Goal: Task Accomplishment & Management: Manage account settings

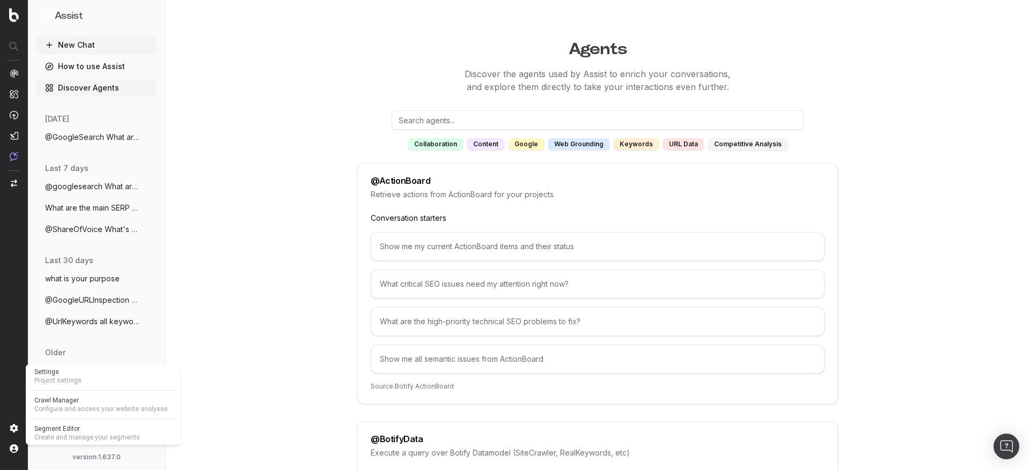
click at [99, 103] on span "Project settings" at bounding box center [102, 380] width 137 height 9
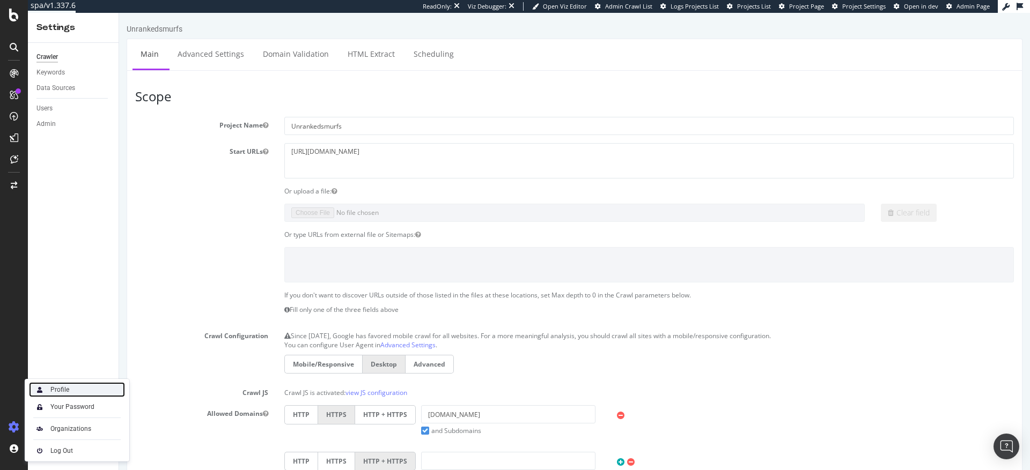
click at [77, 392] on div "Profile" at bounding box center [77, 389] width 96 height 15
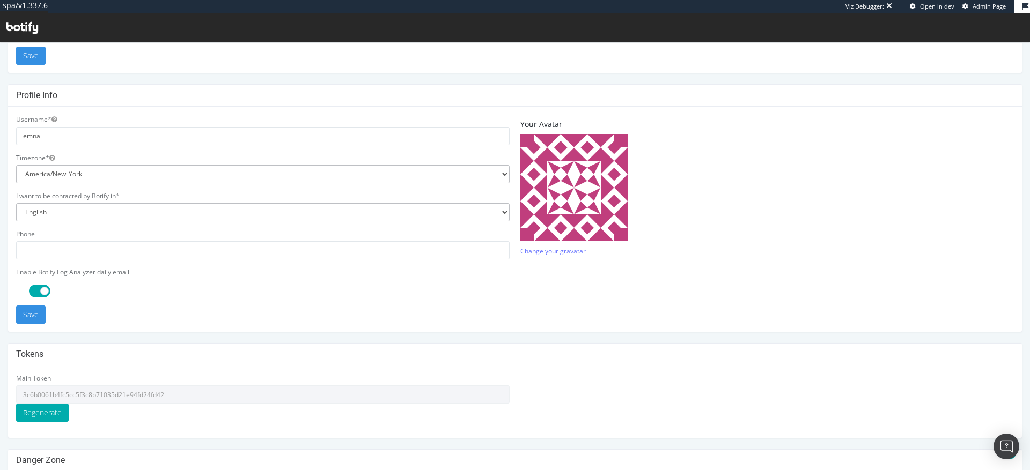
scroll to position [221, 0]
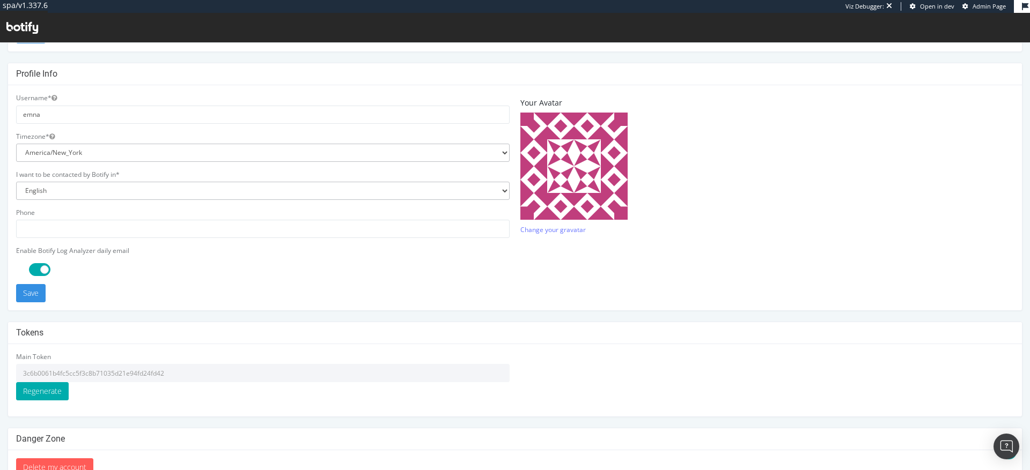
click at [146, 373] on input "3c6b0061b4fc5cc5f3c8b71035d21e94fd24fd42" at bounding box center [262, 373] width 493 height 18
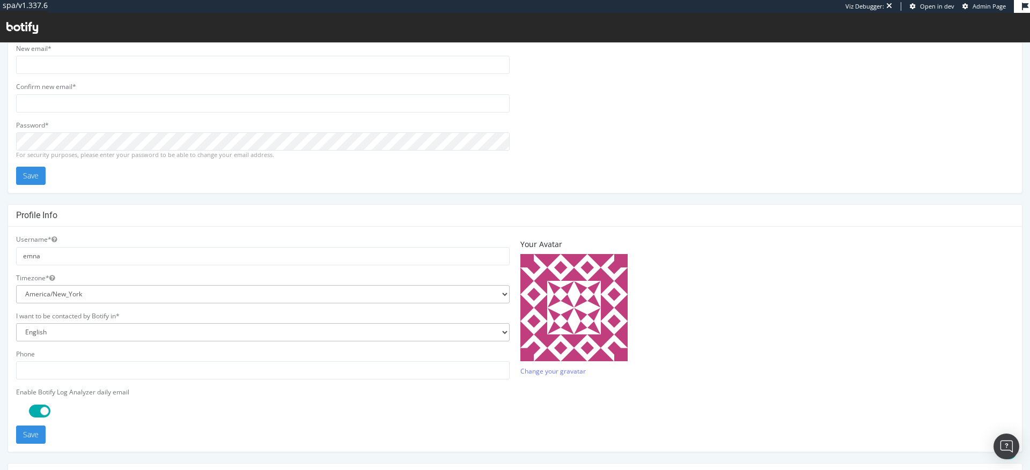
scroll to position [247, 0]
